Goal: Check status: Check status

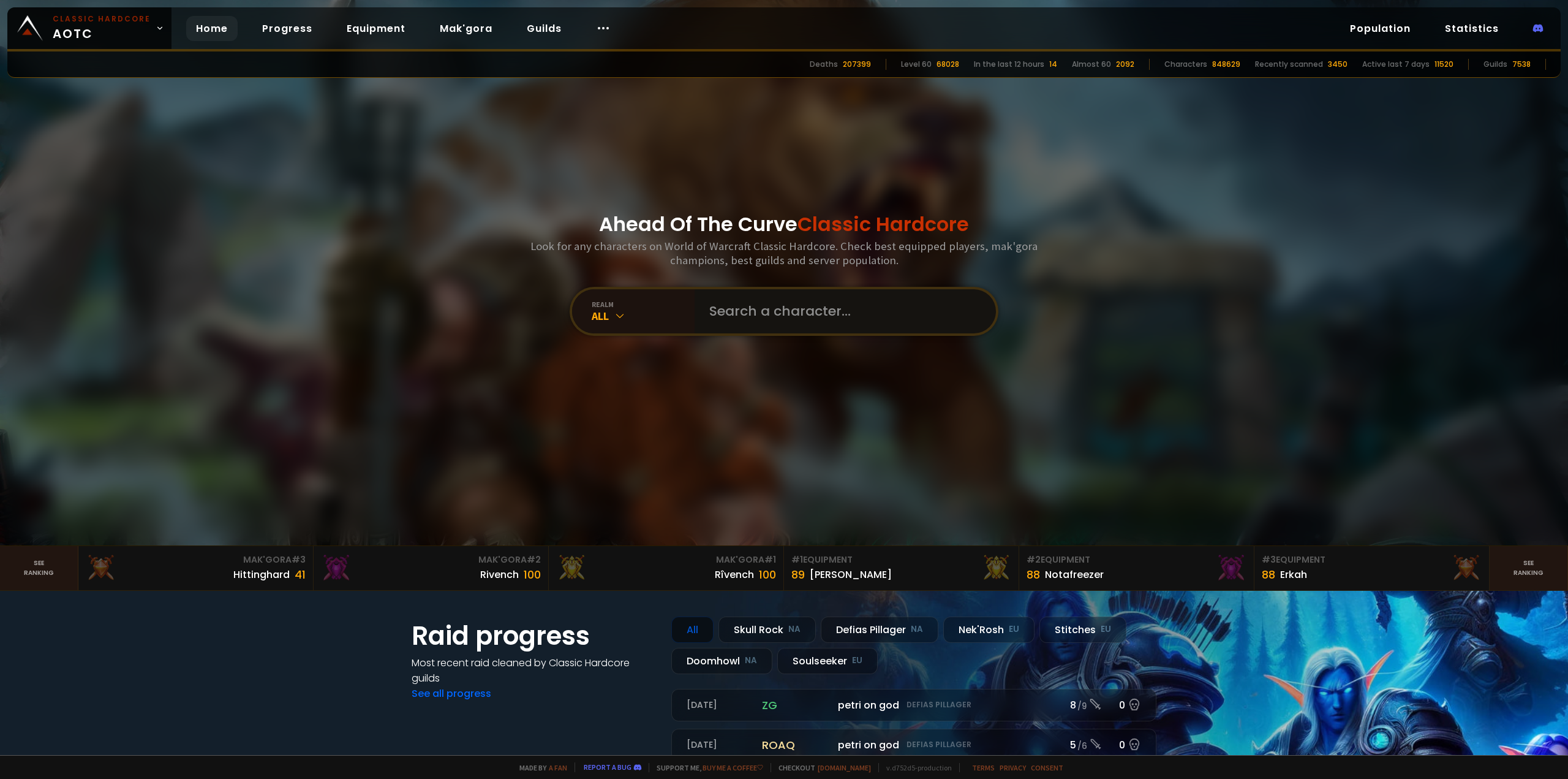
click at [806, 310] on input "text" at bounding box center [841, 312] width 279 height 44
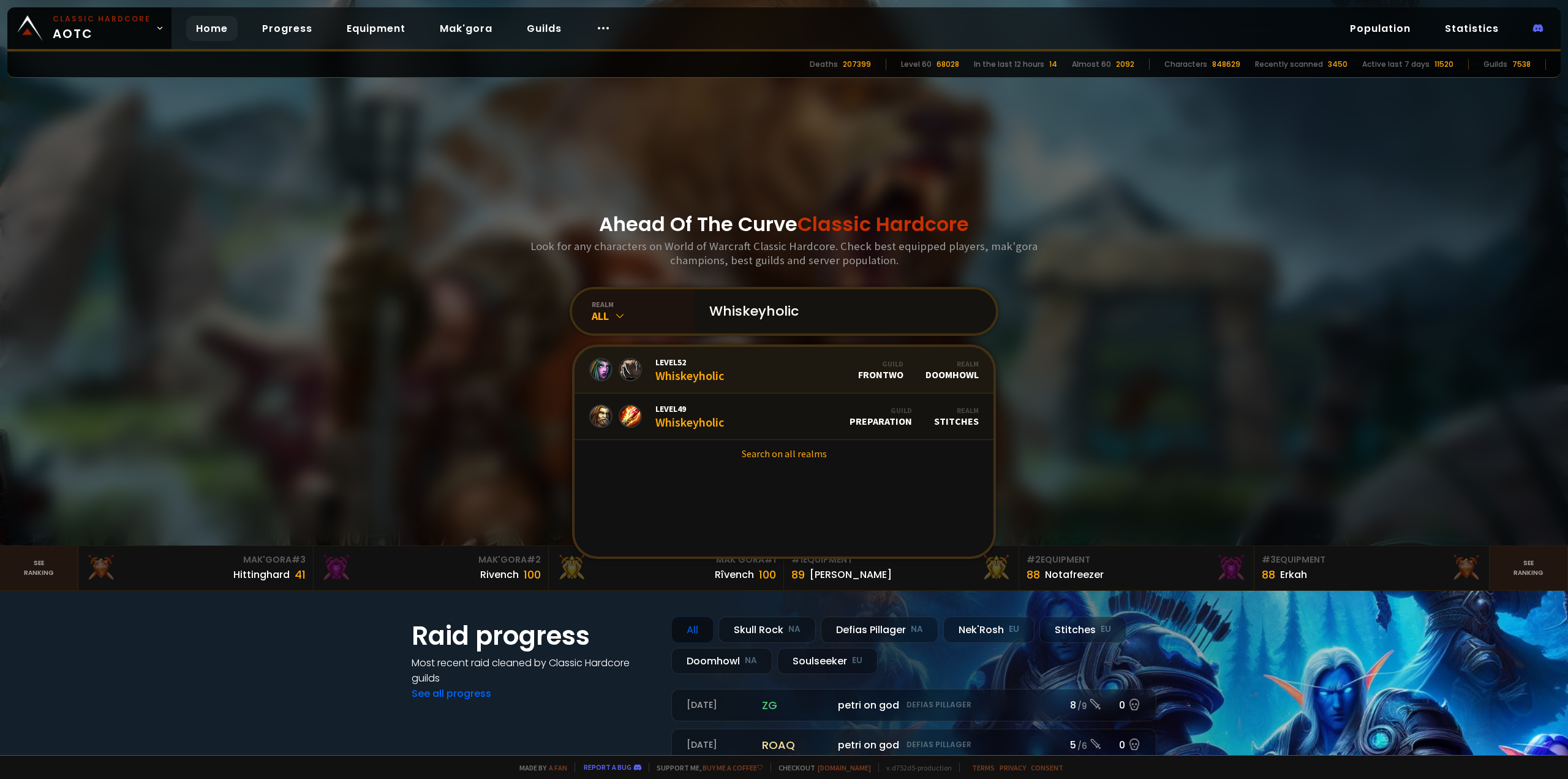
type input "Whiskeyholic"
click at [713, 381] on div "Level 52 Whiskeyholic" at bounding box center [690, 370] width 69 height 26
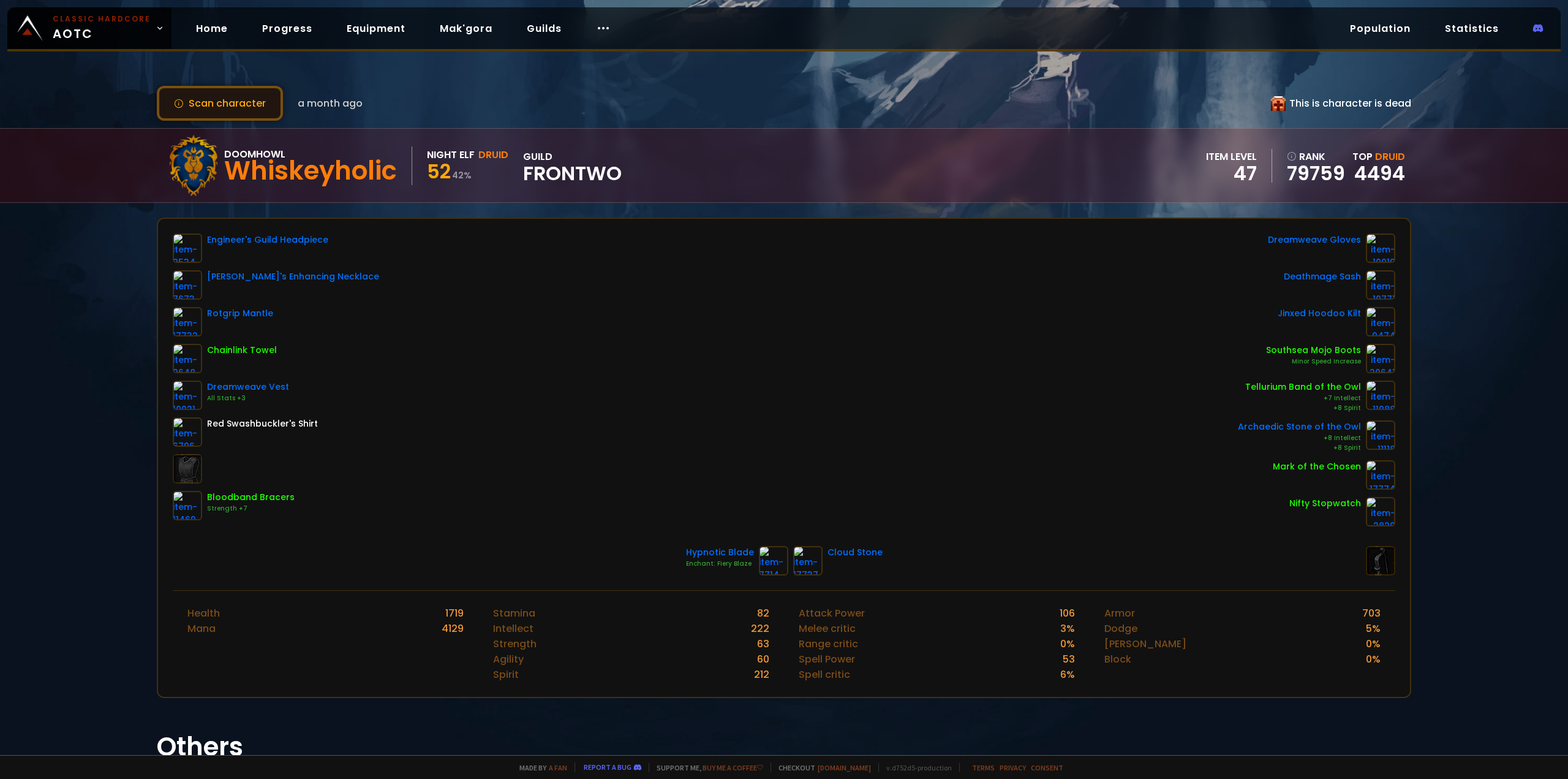
click at [218, 104] on button "Scan character" at bounding box center [220, 103] width 126 height 35
click at [569, 44] on div "Home Progress Equipment Mak'gora Guilds" at bounding box center [403, 29] width 464 height 40
click at [779, 86] on div "Scan character a month ago This is character is dead" at bounding box center [784, 103] width 1255 height 35
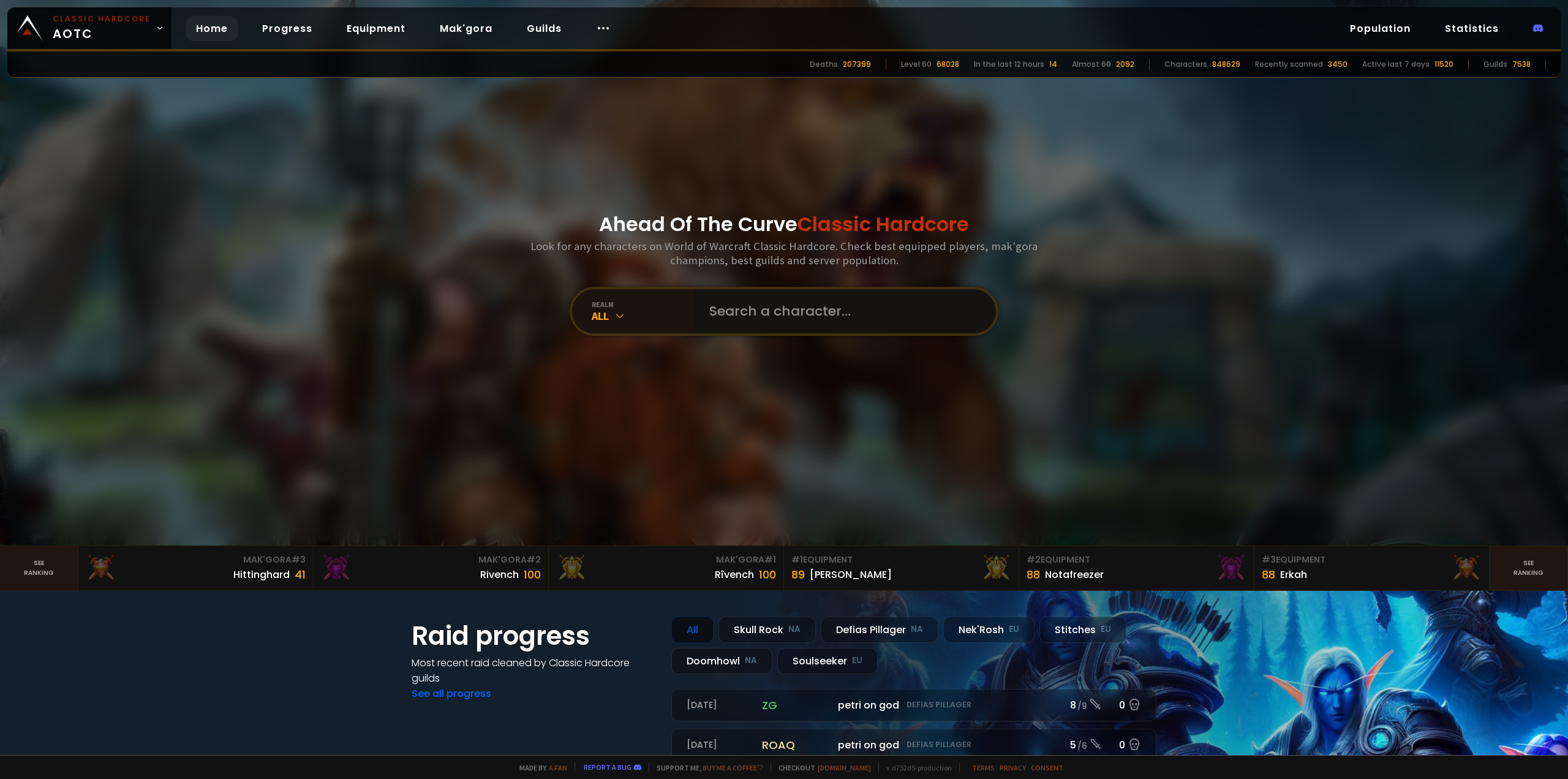
click at [794, 324] on input "text" at bounding box center [841, 312] width 279 height 44
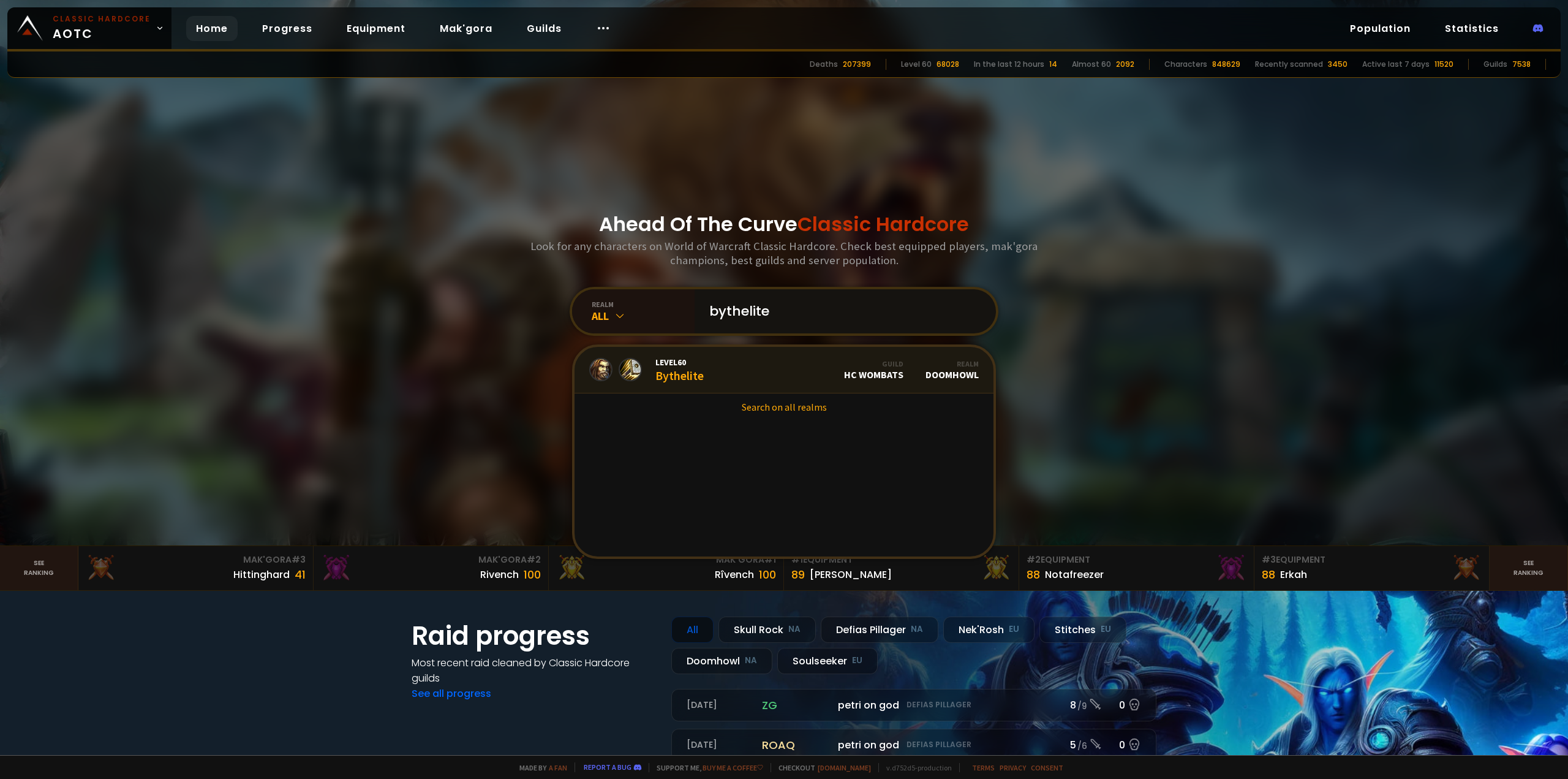
type input "bythelite"
click at [797, 373] on link "Level 60 Bythelite Guild HC Wombats Realm Doomhowl" at bounding box center [784, 370] width 419 height 47
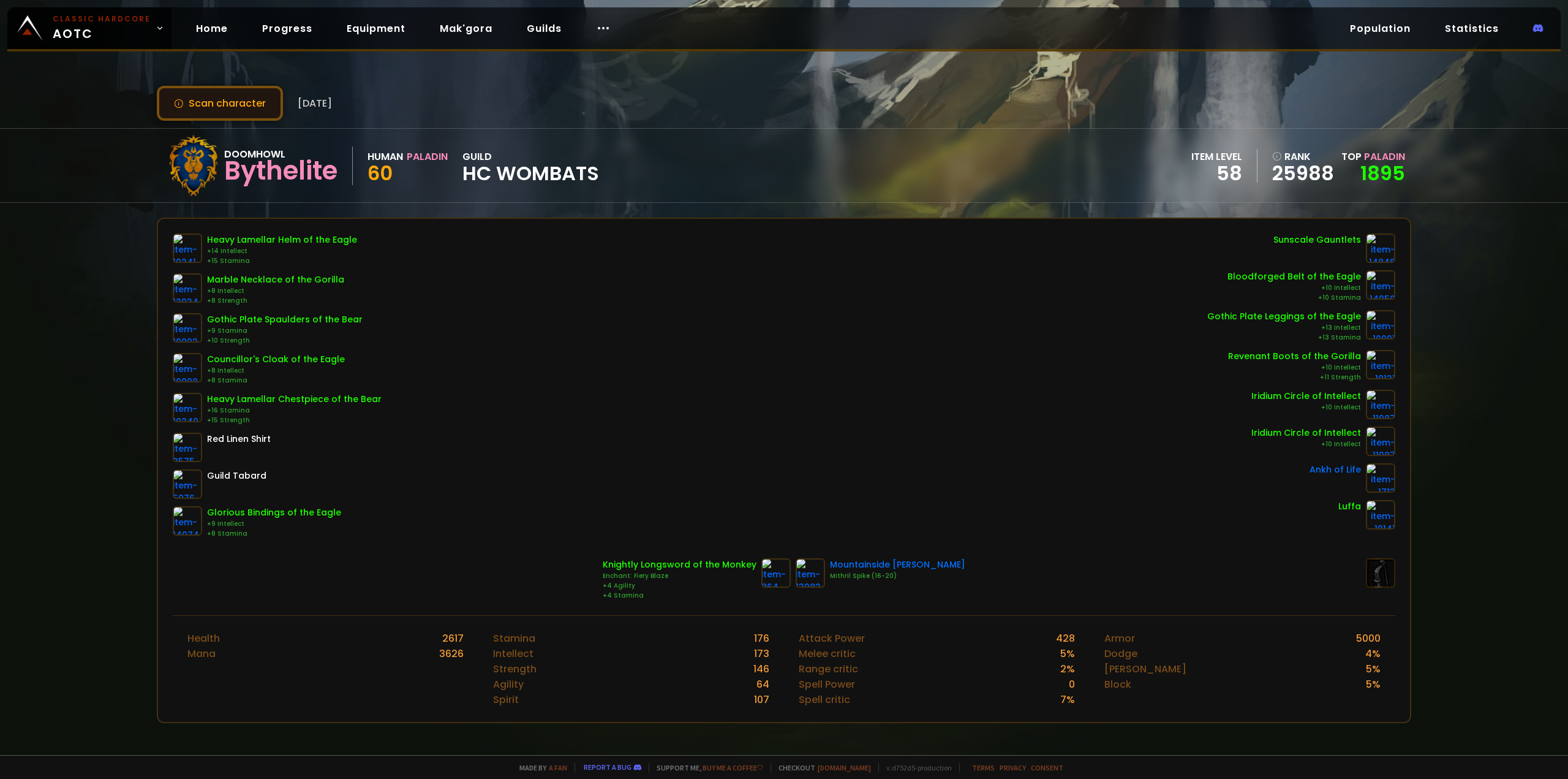
click at [243, 107] on button "Scan character" at bounding box center [220, 103] width 126 height 35
drag, startPoint x: 637, startPoint y: 261, endPoint x: 404, endPoint y: 1, distance: 349.1
click at [635, 261] on div "Heavy Lamellar Helm of the Eagle +14 Intellect +15 Stamina Marble Necklace of t…" at bounding box center [784, 386] width 1223 height 305
click at [257, 104] on button "Scan character" at bounding box center [220, 103] width 126 height 35
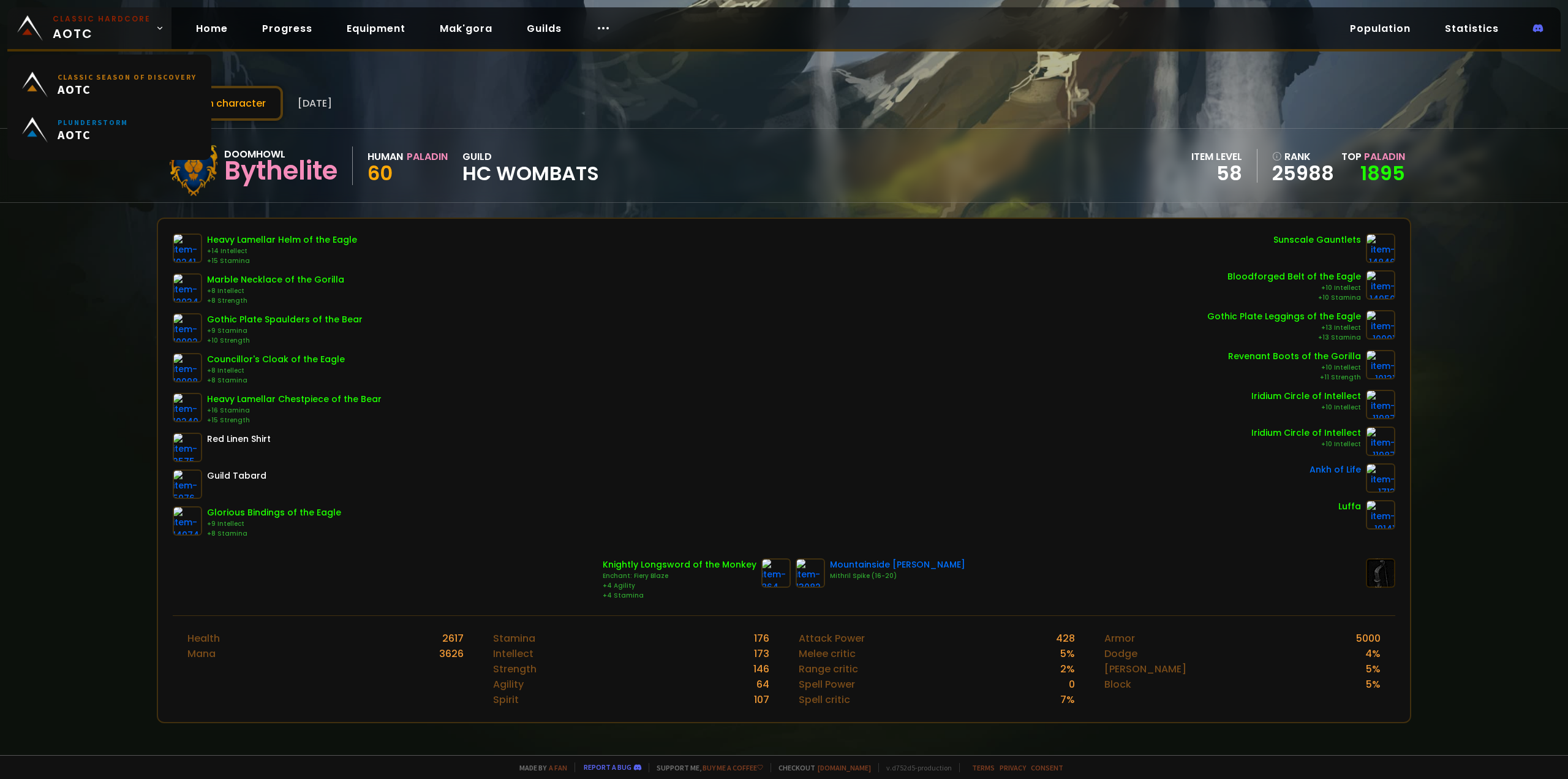
click at [76, 23] on small "Classic Hardcore" at bounding box center [102, 19] width 98 height 11
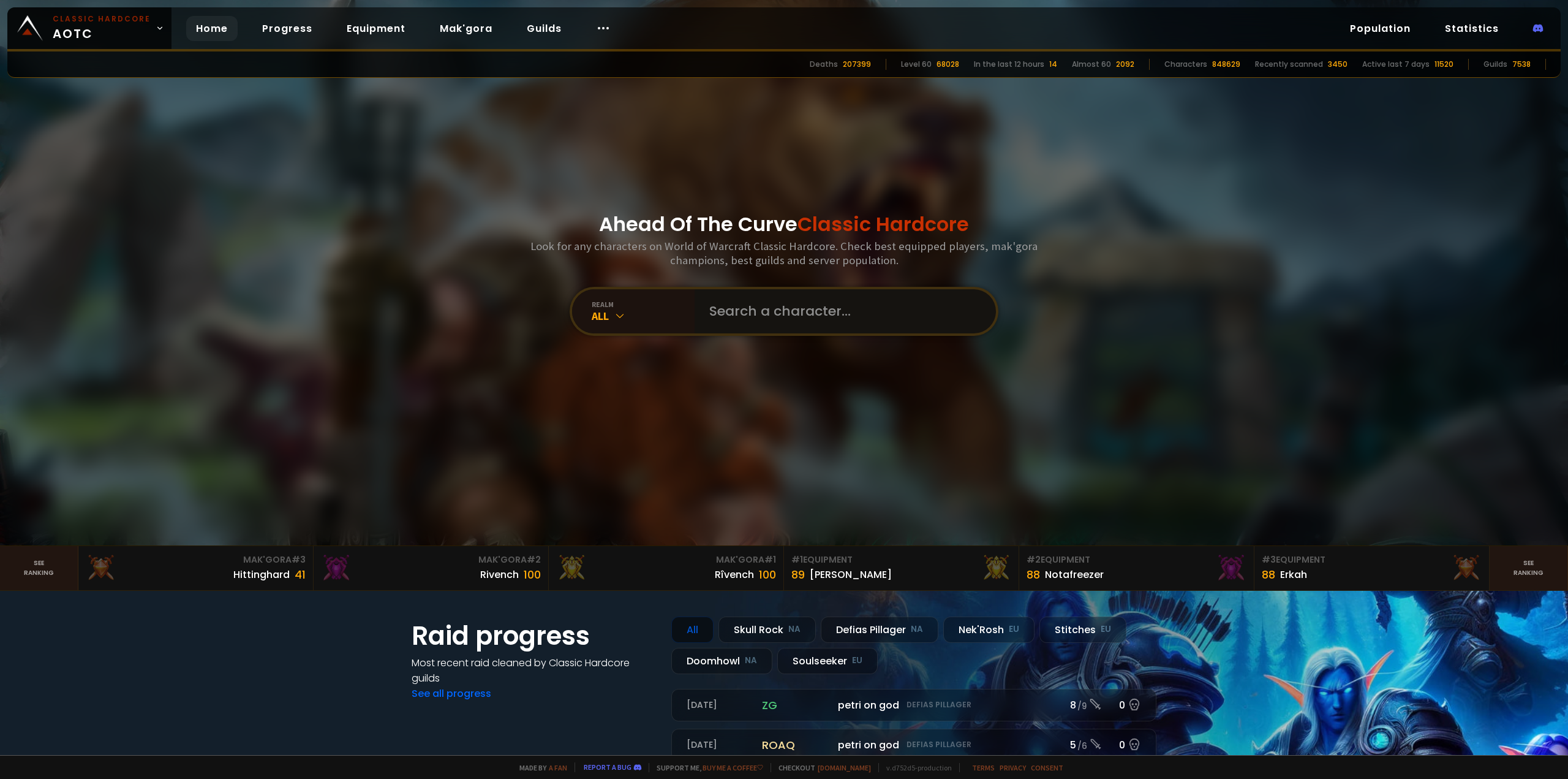
click at [755, 310] on input "text" at bounding box center [841, 312] width 279 height 44
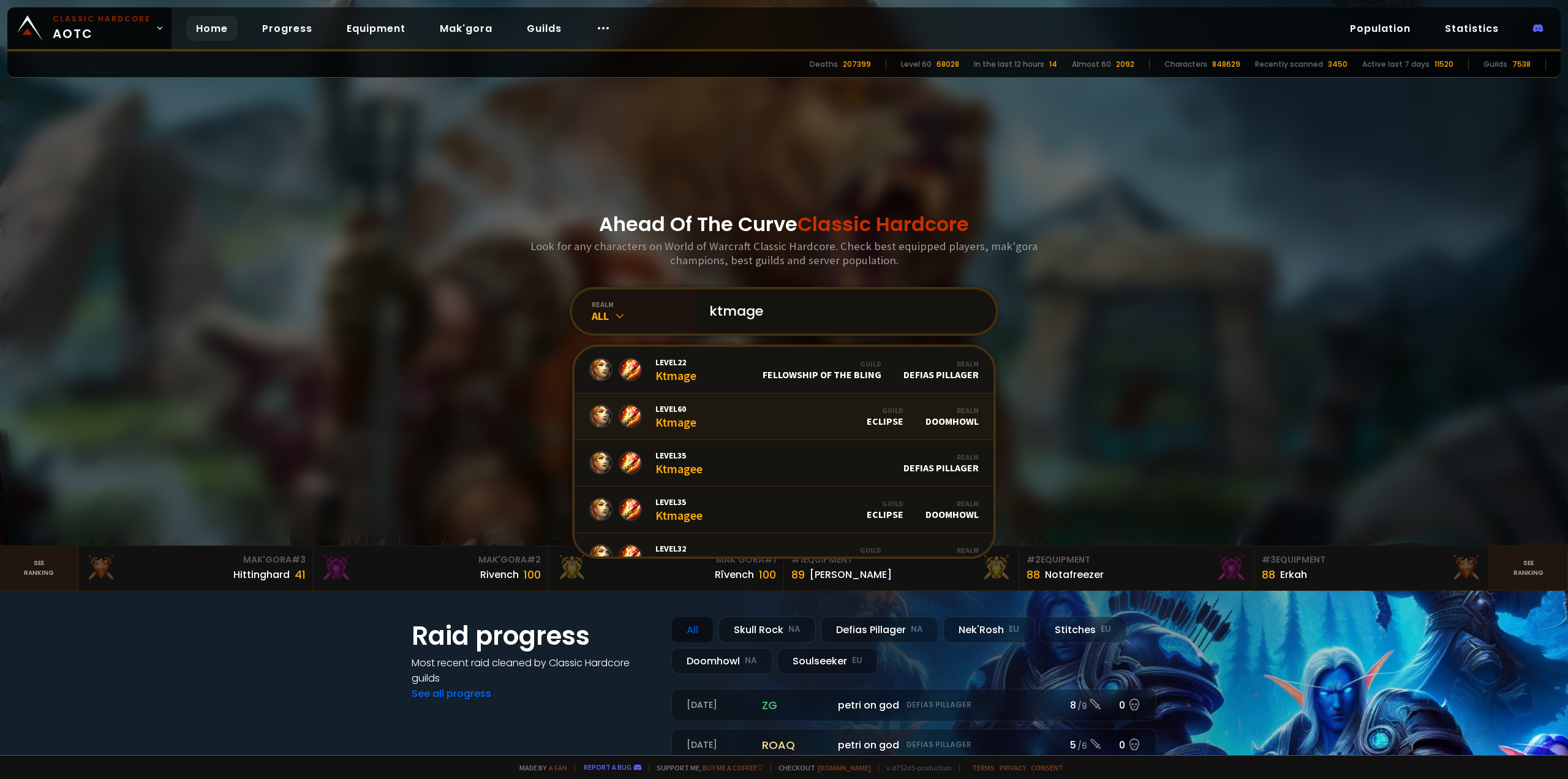
type input "ktmage"
click at [767, 418] on link "Level 60 Ktmage Guild Eclipse Realm Doomhowl" at bounding box center [784, 417] width 419 height 47
